Goal: Task Accomplishment & Management: Manage account settings

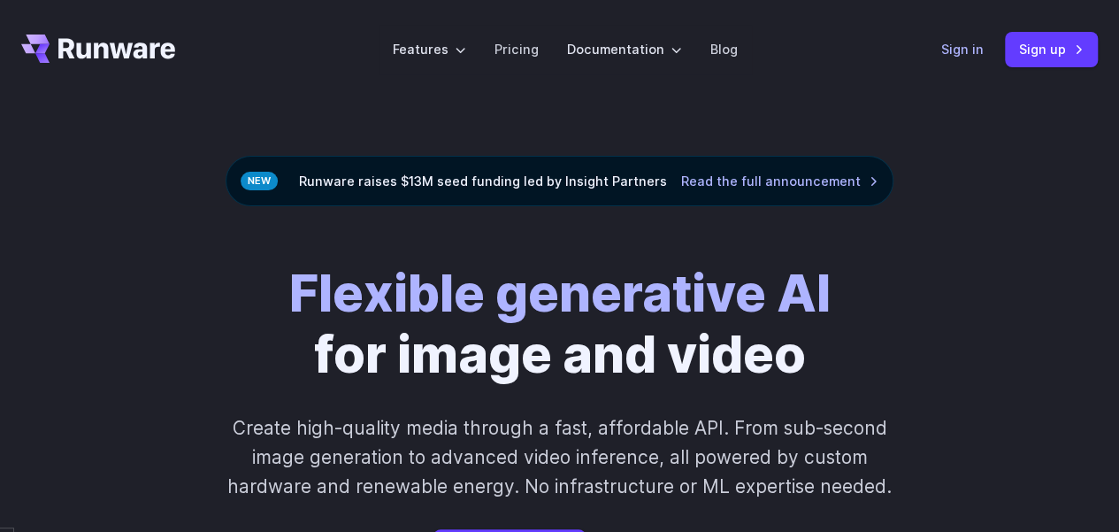
click at [962, 52] on link "Sign in" at bounding box center [962, 49] width 42 height 20
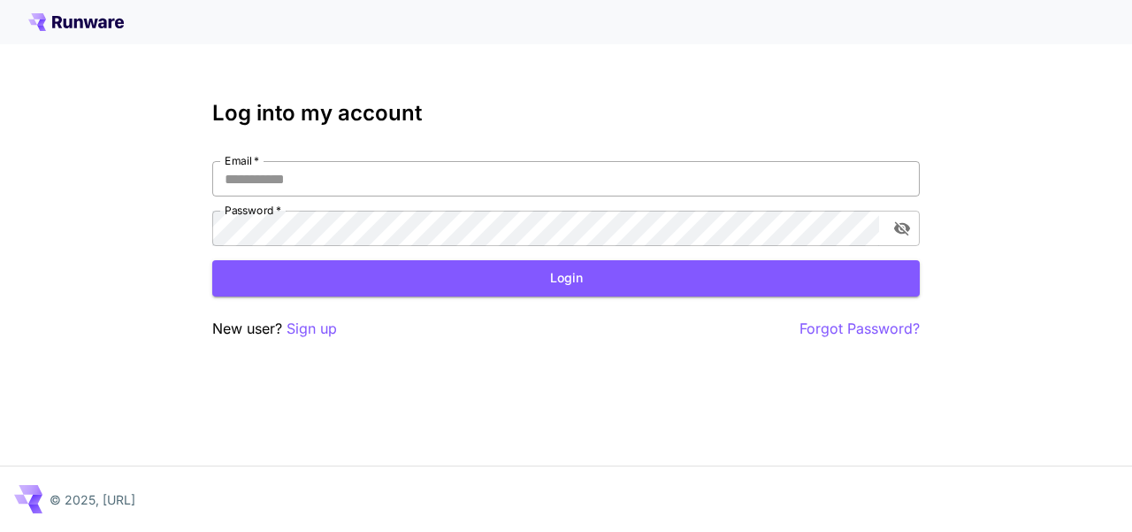
click at [364, 178] on input "Email   *" at bounding box center [566, 178] width 708 height 35
type input "**********"
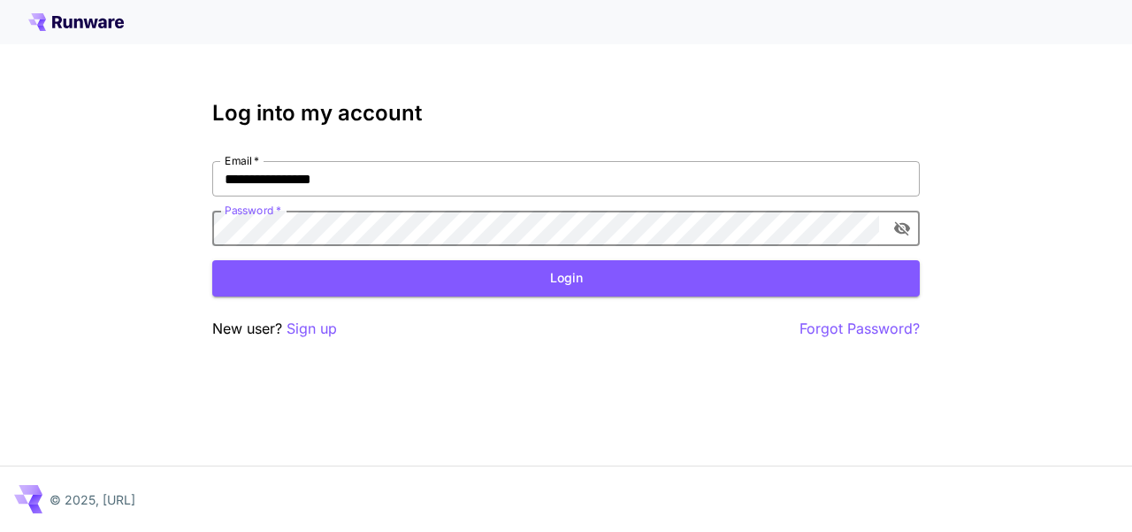
click button "Login" at bounding box center [566, 278] width 708 height 36
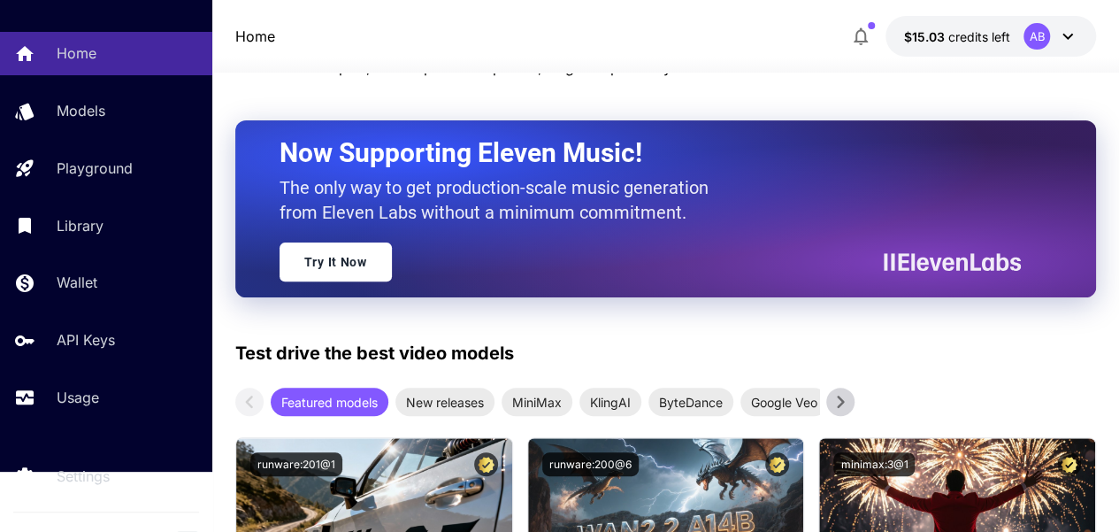
scroll to position [88, 0]
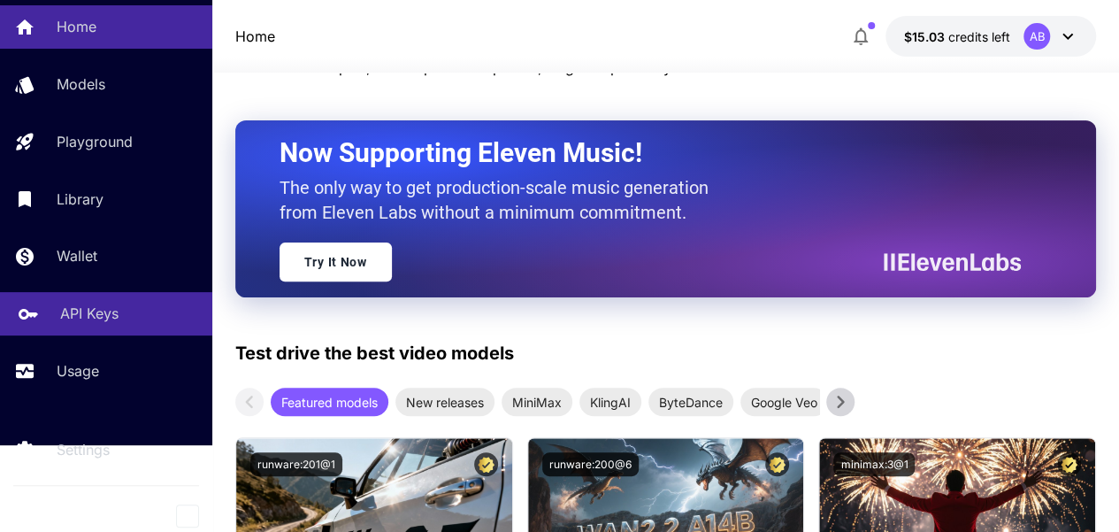
click at [76, 307] on p "API Keys" at bounding box center [89, 313] width 58 height 21
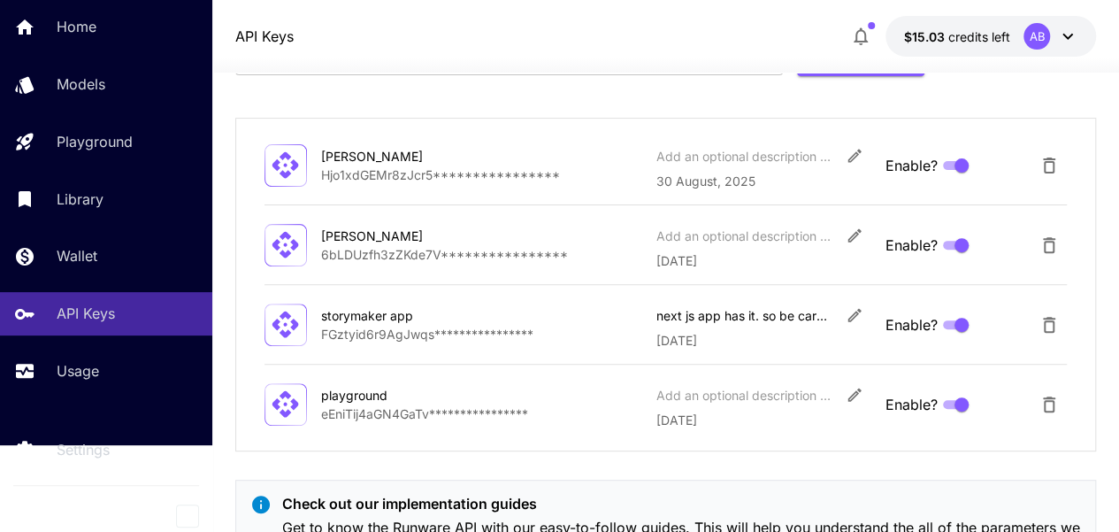
scroll to position [111, 0]
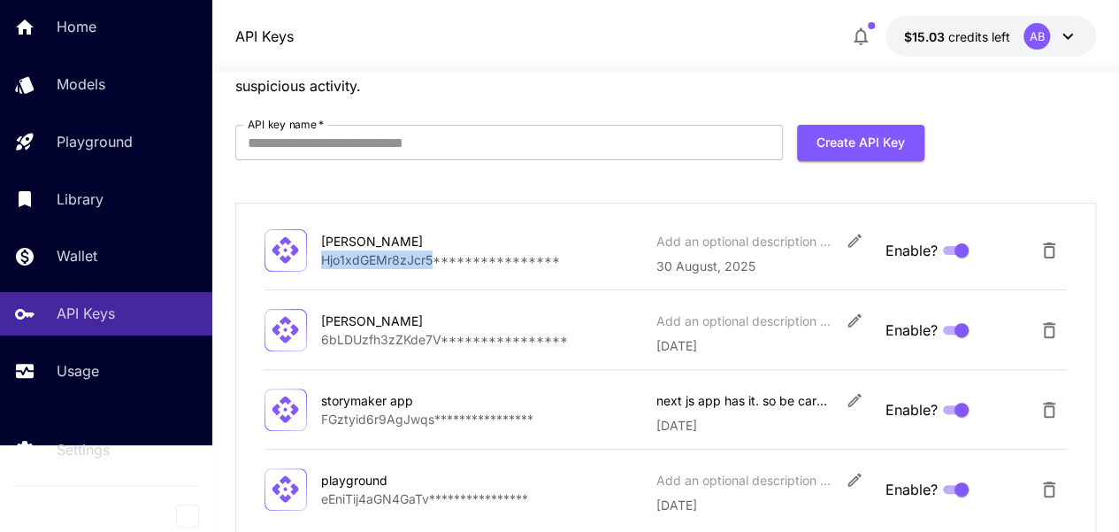
drag, startPoint x: 323, startPoint y: 259, endPoint x: 430, endPoint y: 261, distance: 107.1
click at [430, 261] on p "**********" at bounding box center [481, 259] width 321 height 19
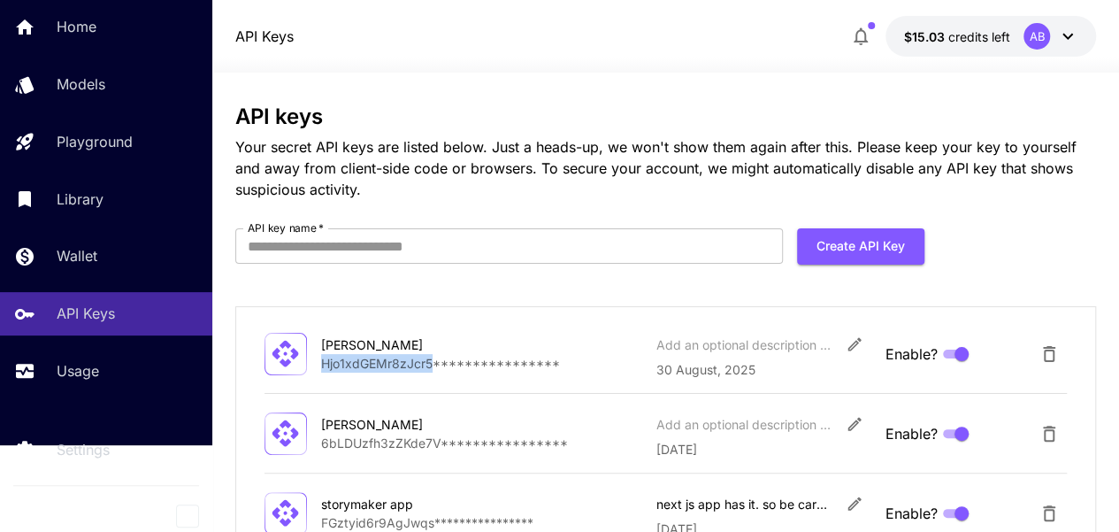
scroll to position [0, 0]
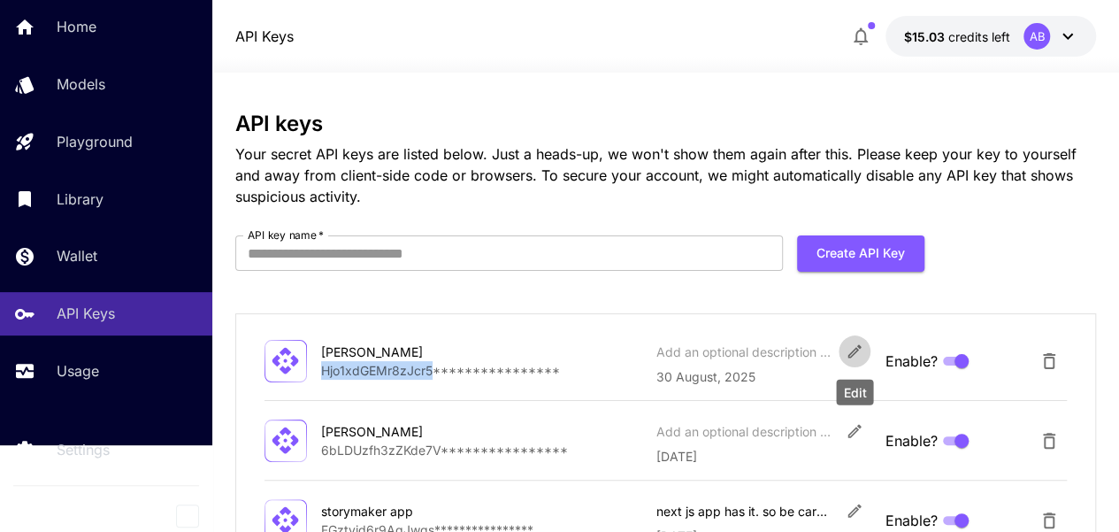
click at [846, 350] on icon "Edit" at bounding box center [855, 351] width 18 height 18
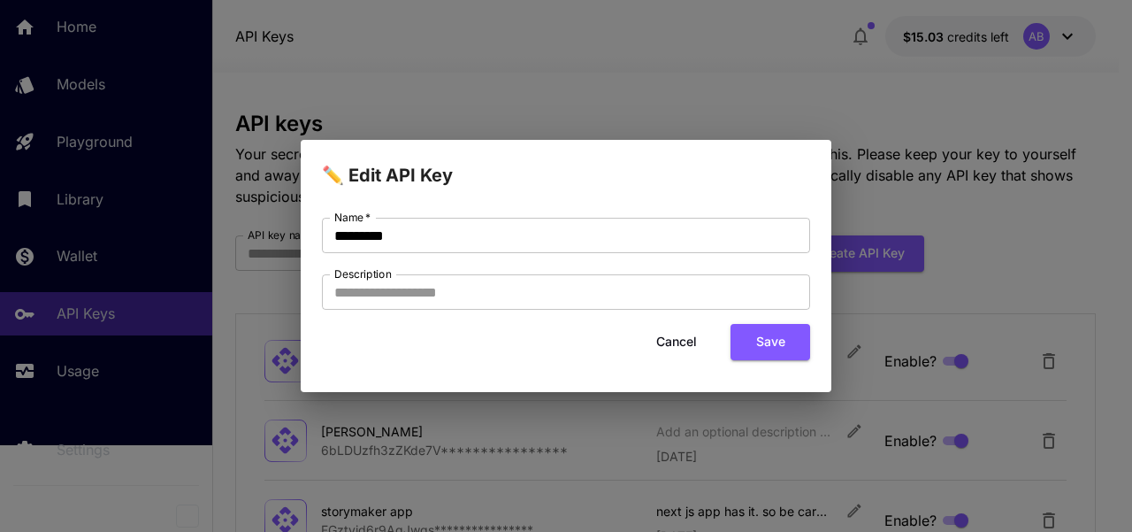
click at [692, 346] on button "Cancel" at bounding box center [677, 342] width 80 height 36
